Goal: Information Seeking & Learning: Learn about a topic

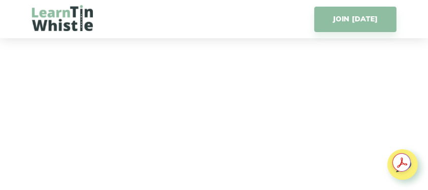
scroll to position [1761, 0]
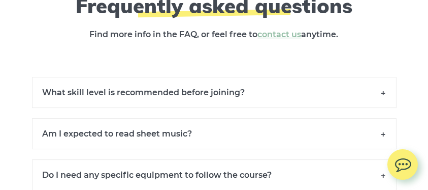
scroll to position [7181, 0]
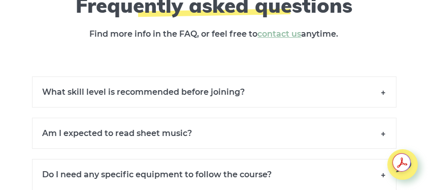
click at [224, 102] on h6 "What skill level is recommended before joining?" at bounding box center [214, 91] width 365 height 31
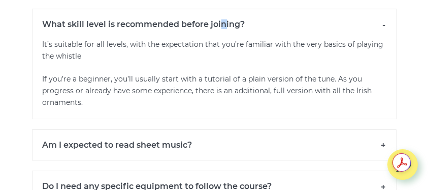
scroll to position [7283, 0]
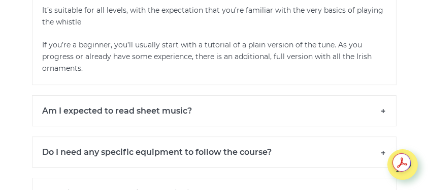
click at [218, 125] on h6 "Am I expected to read sheet music?" at bounding box center [214, 110] width 365 height 31
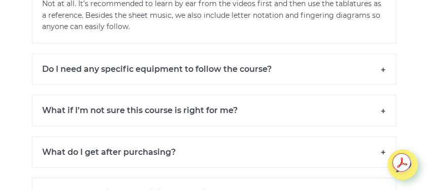
scroll to position [7418, 0]
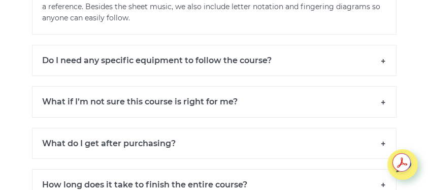
click at [240, 71] on h6 "Do I need any specific equipment to follow the course?" at bounding box center [214, 60] width 365 height 31
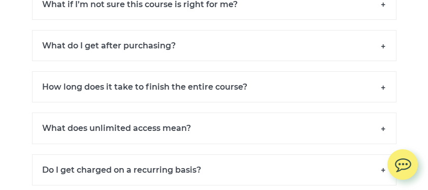
scroll to position [7553, 0]
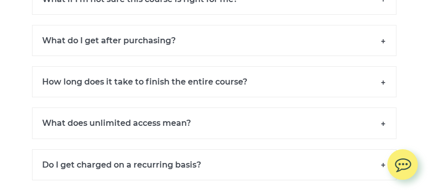
click at [235, 90] on h6 "How long does it take to finish the entire course?" at bounding box center [214, 81] width 365 height 31
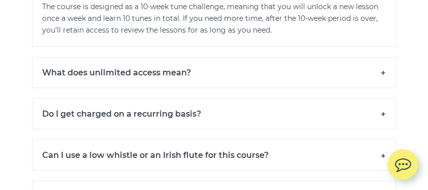
scroll to position [7689, 0]
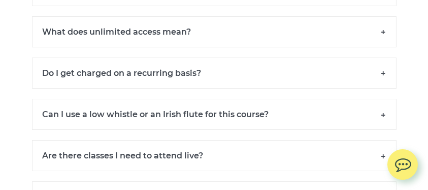
click at [87, 84] on h6 "Do I get charged on a recurring basis?" at bounding box center [214, 72] width 365 height 31
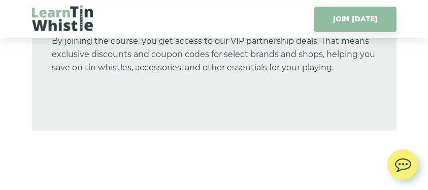
scroll to position [5927, 0]
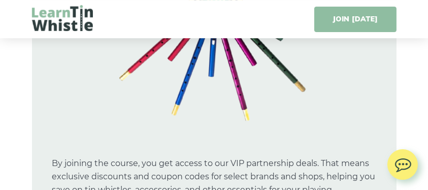
click at [341, 17] on link "JOIN [DATE]" at bounding box center [356, 19] width 82 height 25
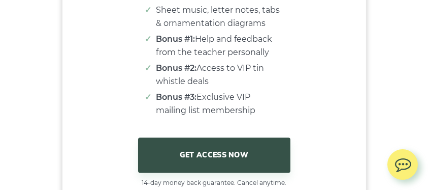
scroll to position [6559, 0]
